Goal: Transaction & Acquisition: Purchase product/service

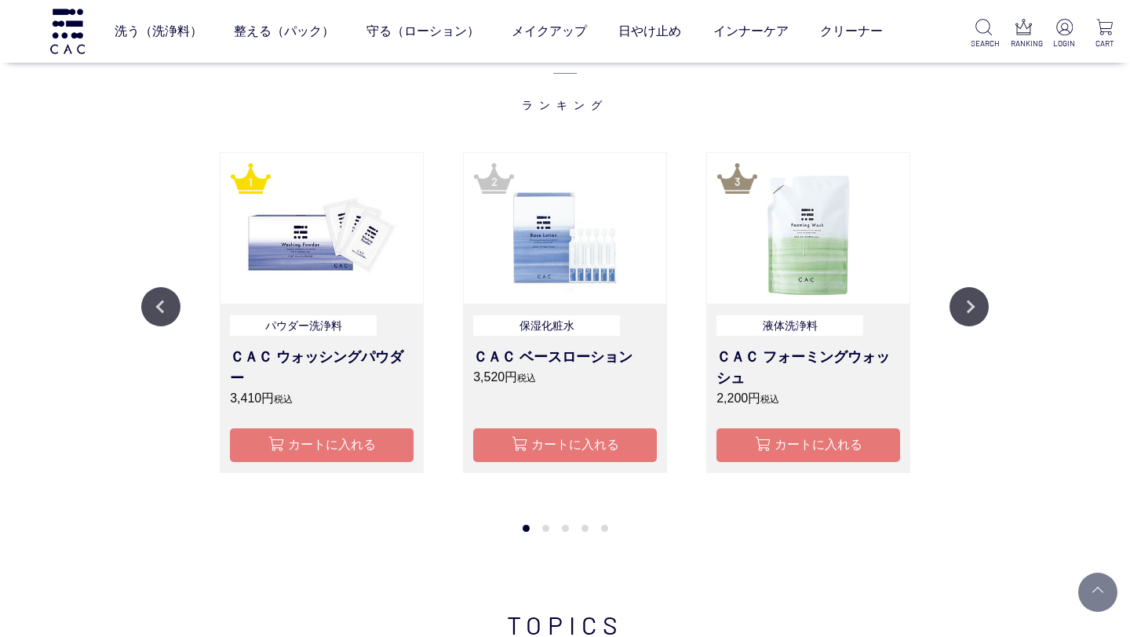
scroll to position [1477, 0]
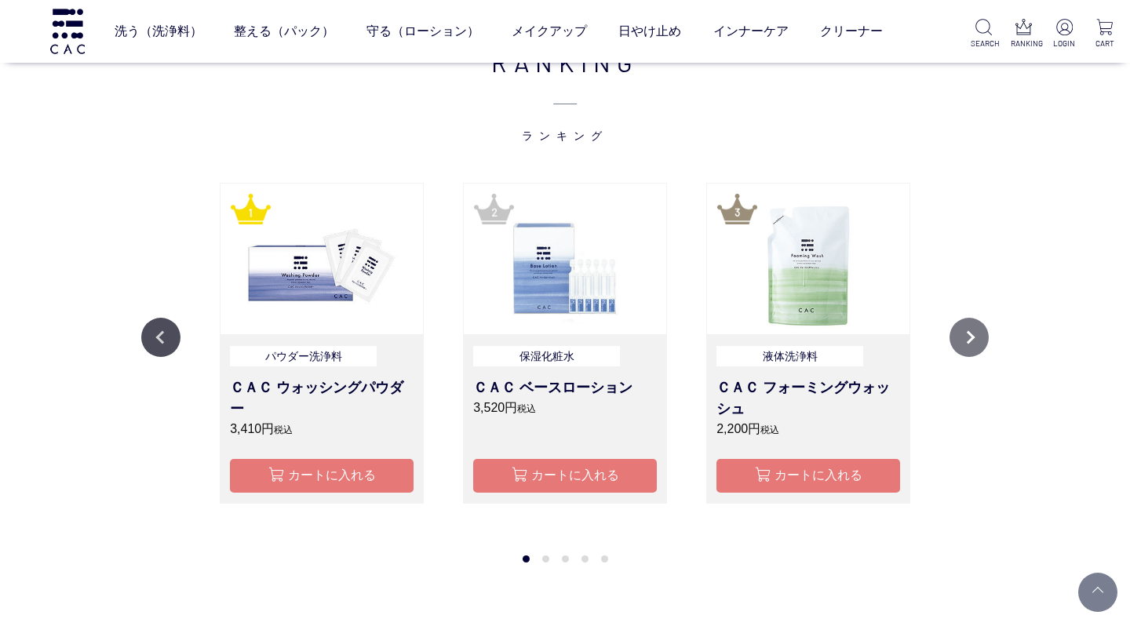
click at [963, 336] on button "Next" at bounding box center [969, 337] width 39 height 39
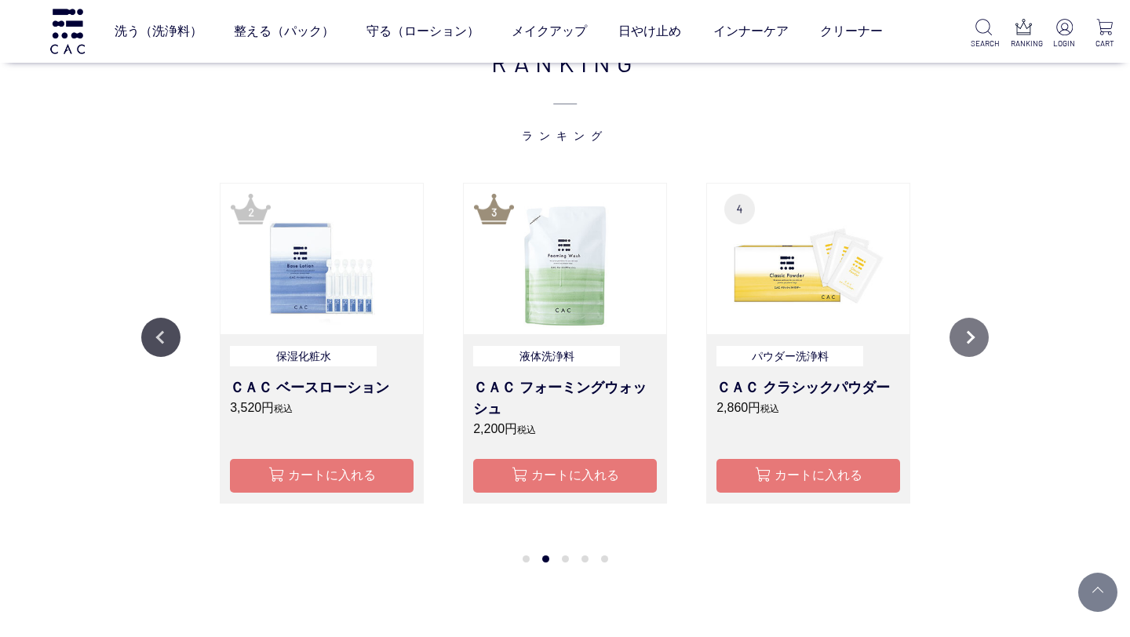
click at [968, 338] on button "Next" at bounding box center [969, 337] width 39 height 39
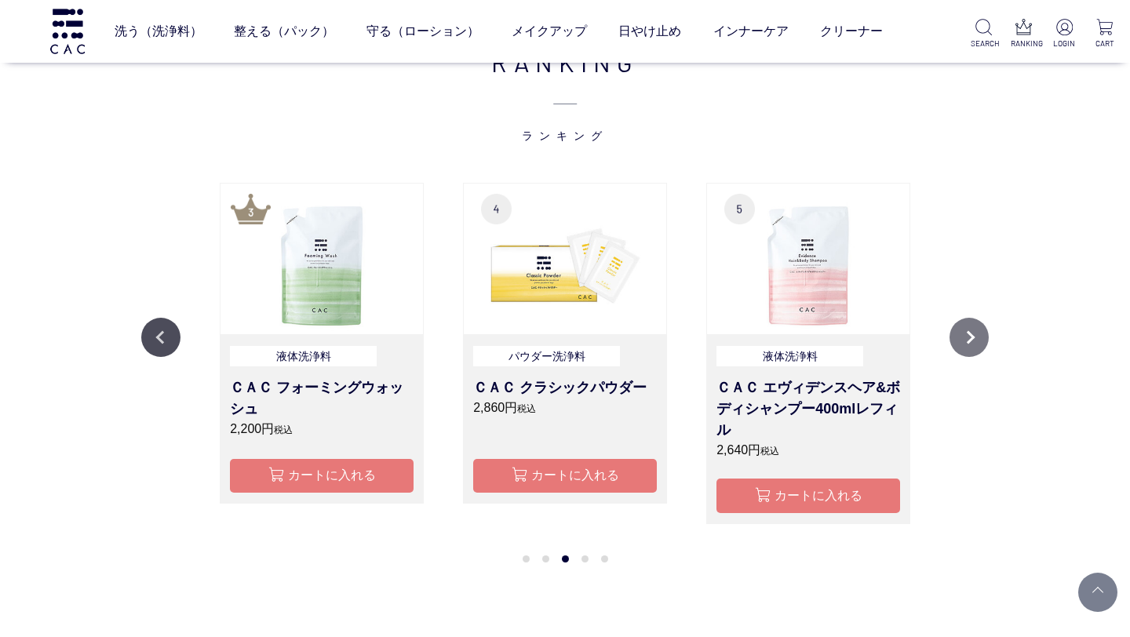
click at [968, 338] on button "Next" at bounding box center [969, 337] width 39 height 39
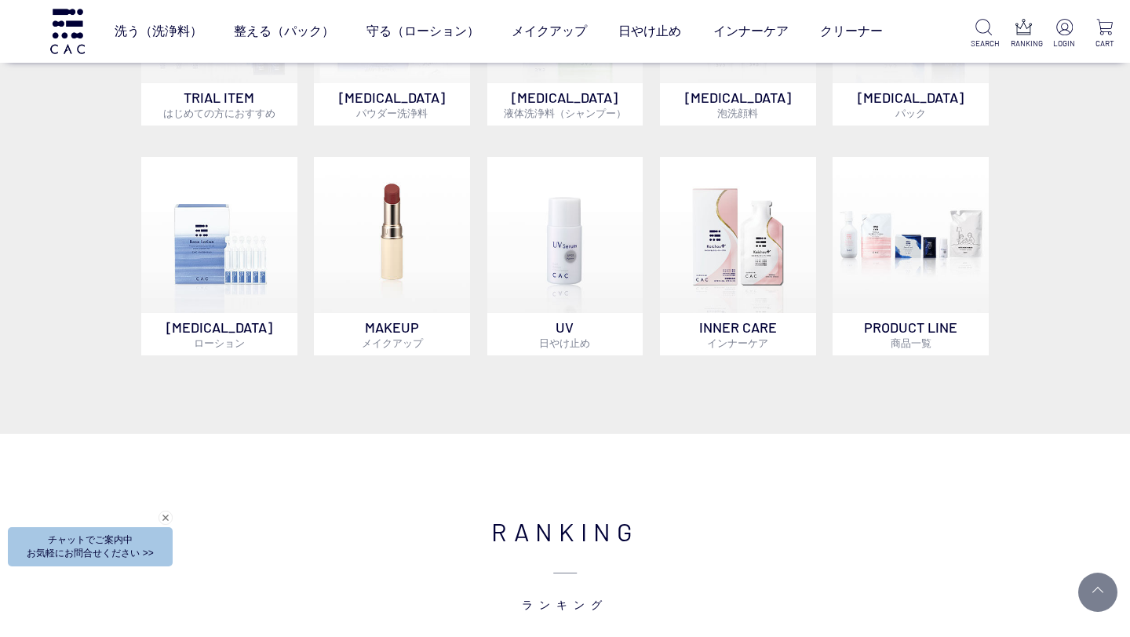
scroll to position [1004, 0]
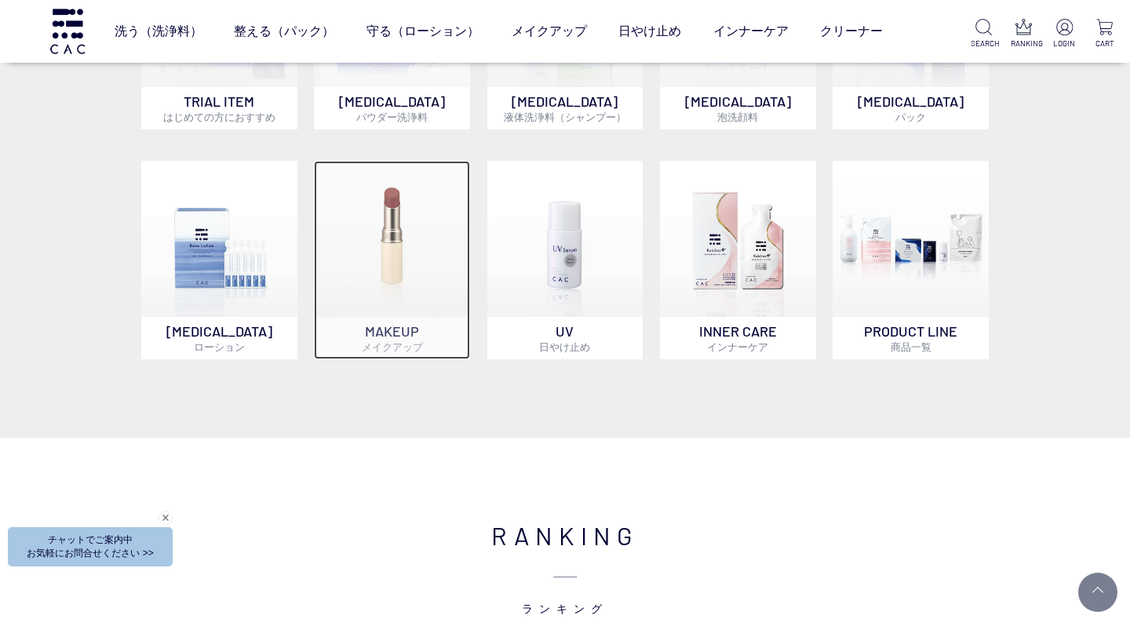
click at [381, 211] on img at bounding box center [392, 239] width 156 height 156
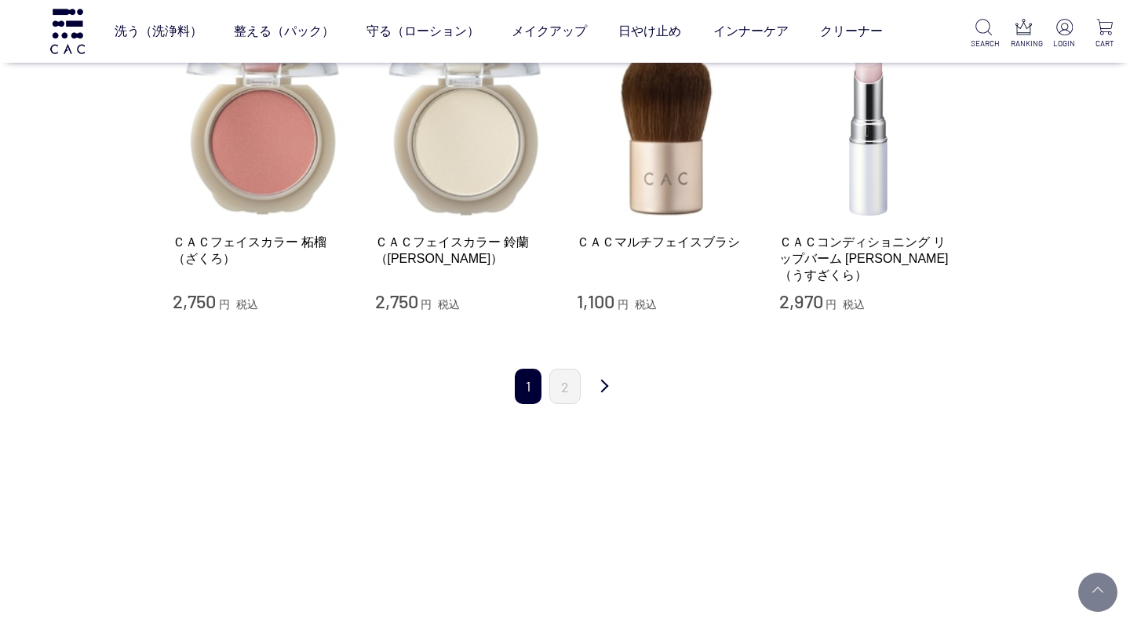
scroll to position [1595, 0]
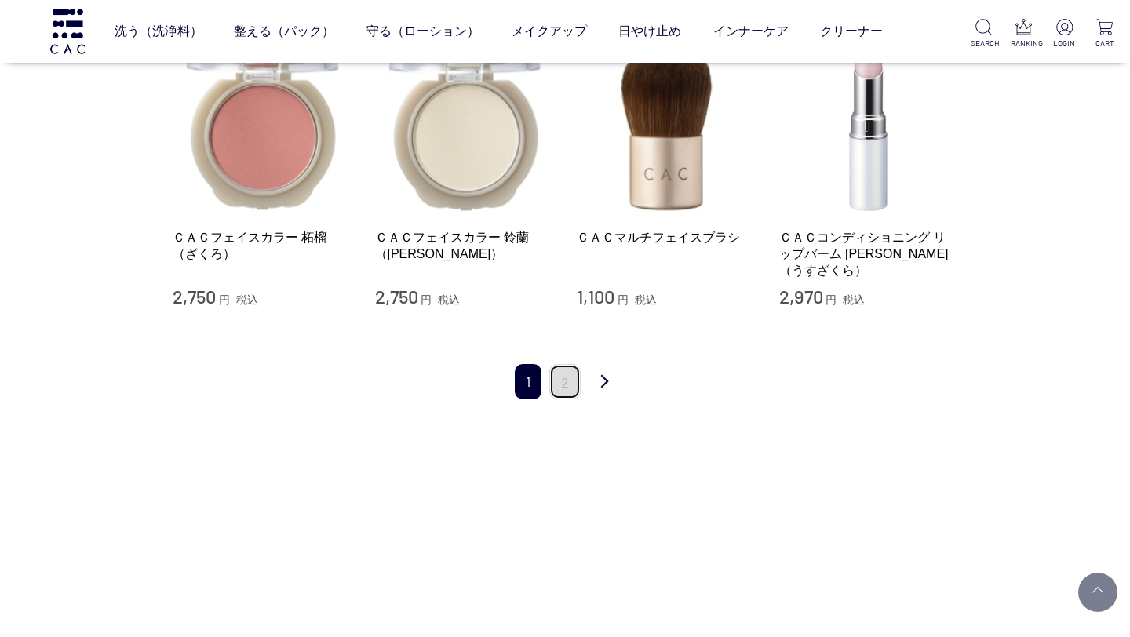
click at [571, 371] on link "2" at bounding box center [564, 381] width 31 height 35
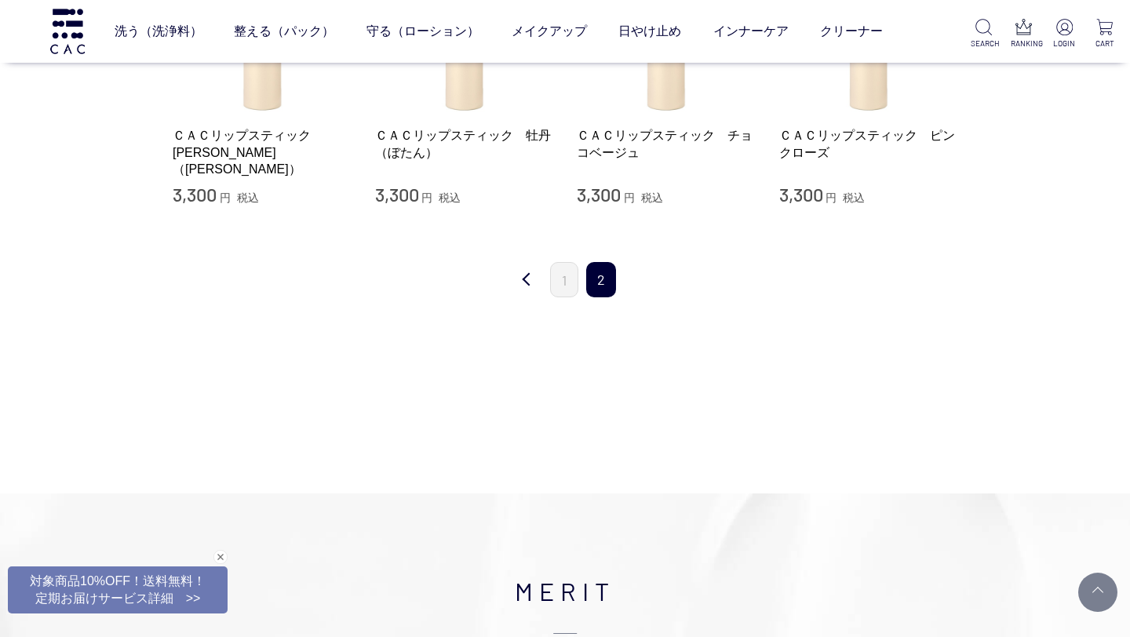
scroll to position [440, 0]
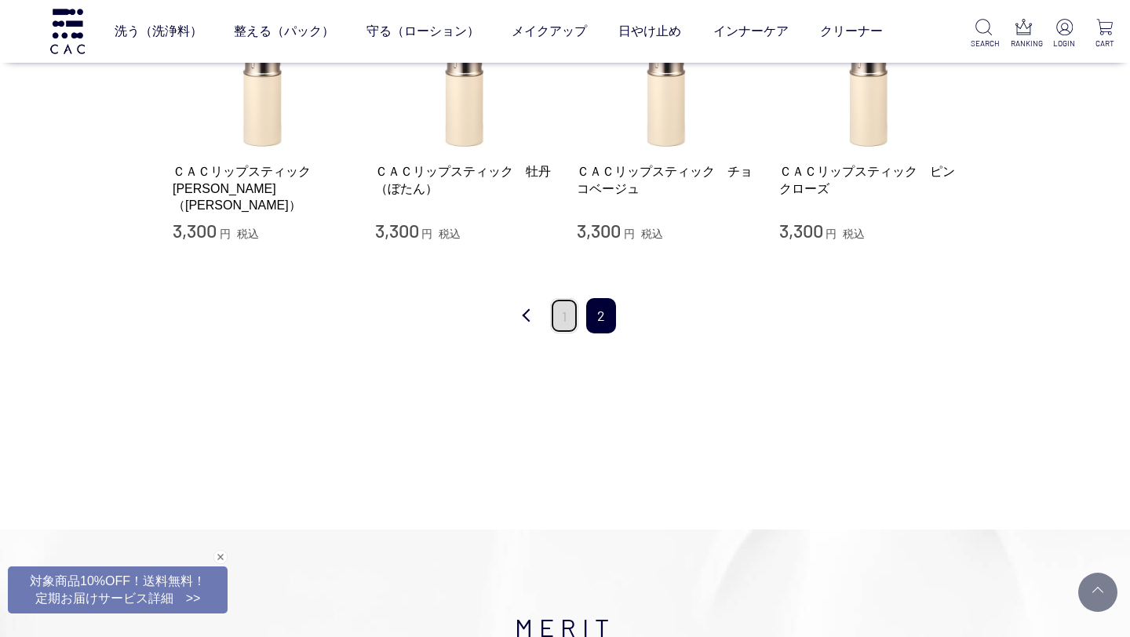
click at [571, 323] on link "1" at bounding box center [564, 315] width 28 height 35
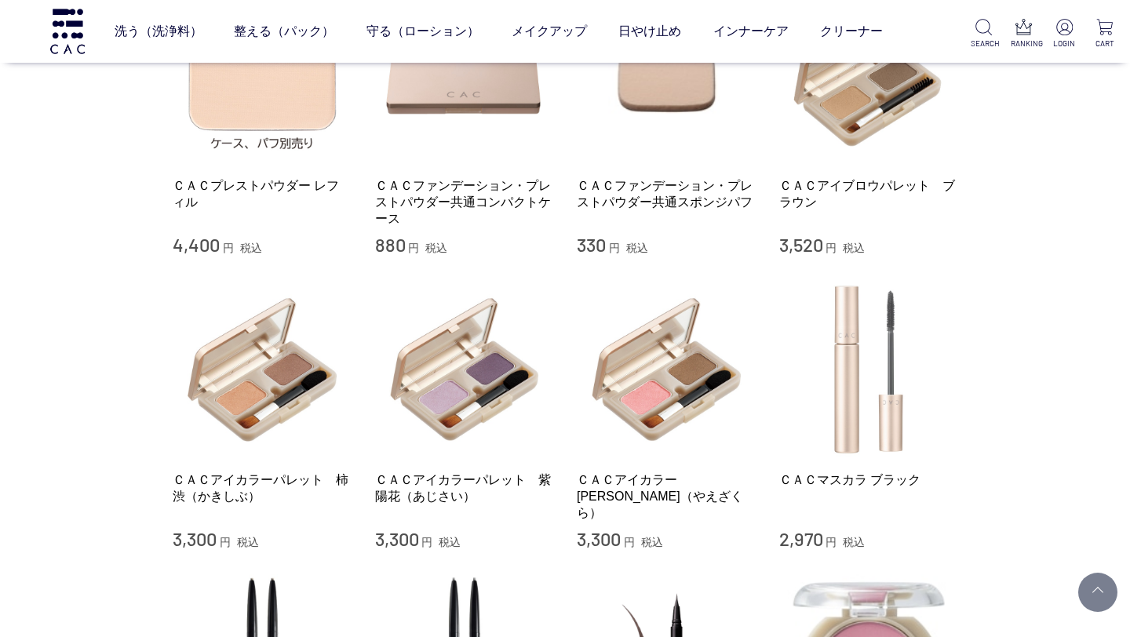
scroll to position [772, 0]
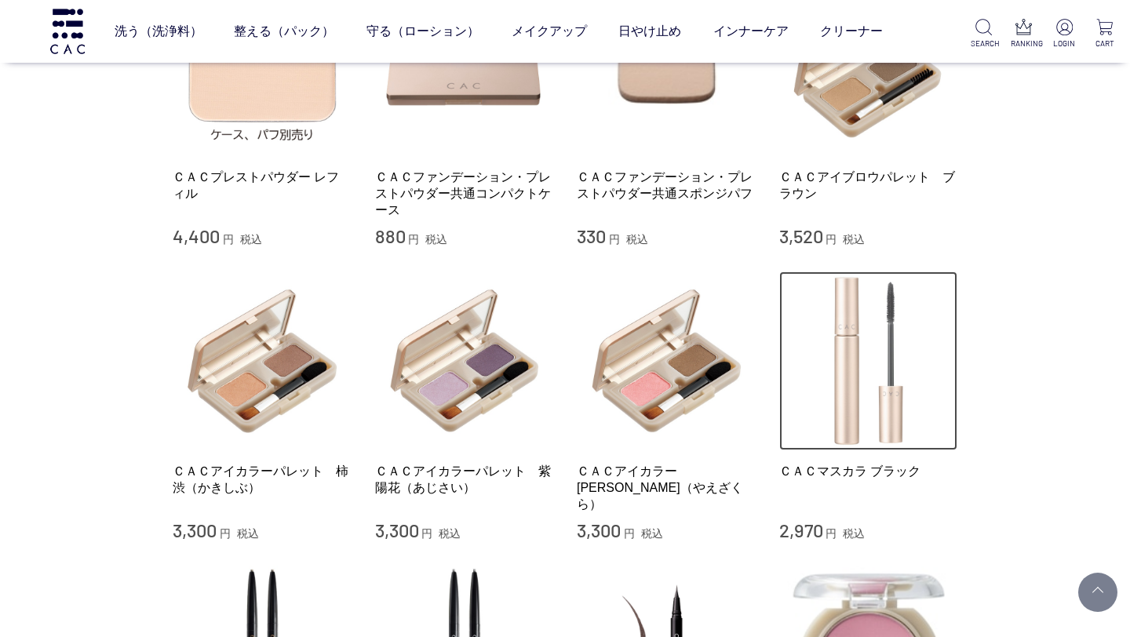
click at [865, 396] on img at bounding box center [868, 361] width 179 height 179
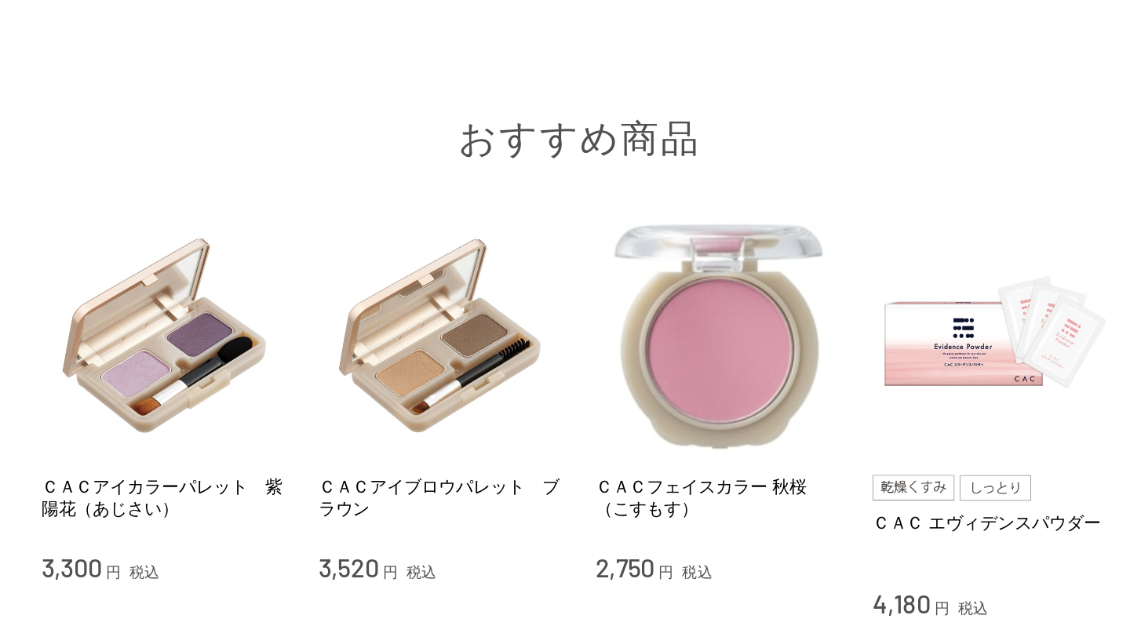
scroll to position [2230, 0]
